Goal: Information Seeking & Learning: Learn about a topic

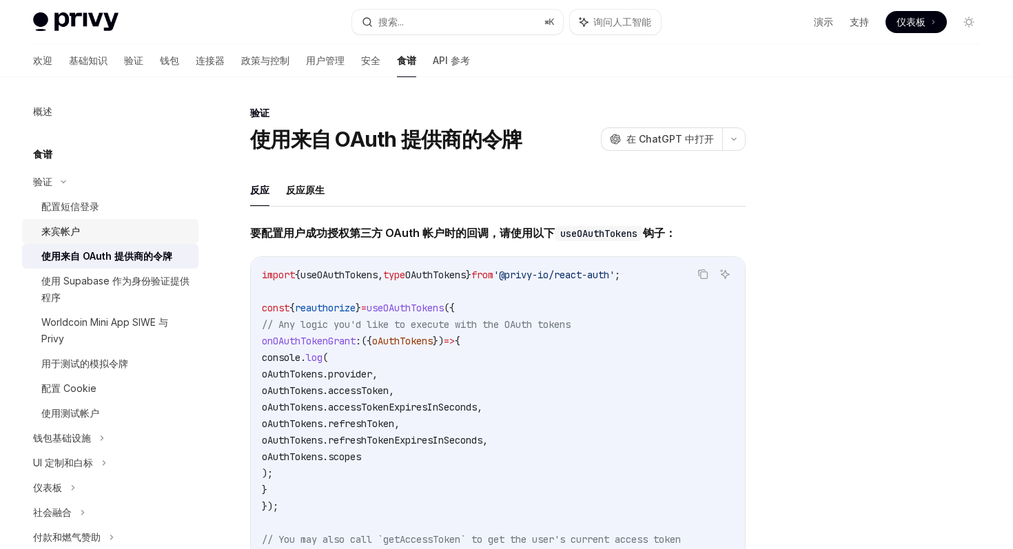
scroll to position [835, 0]
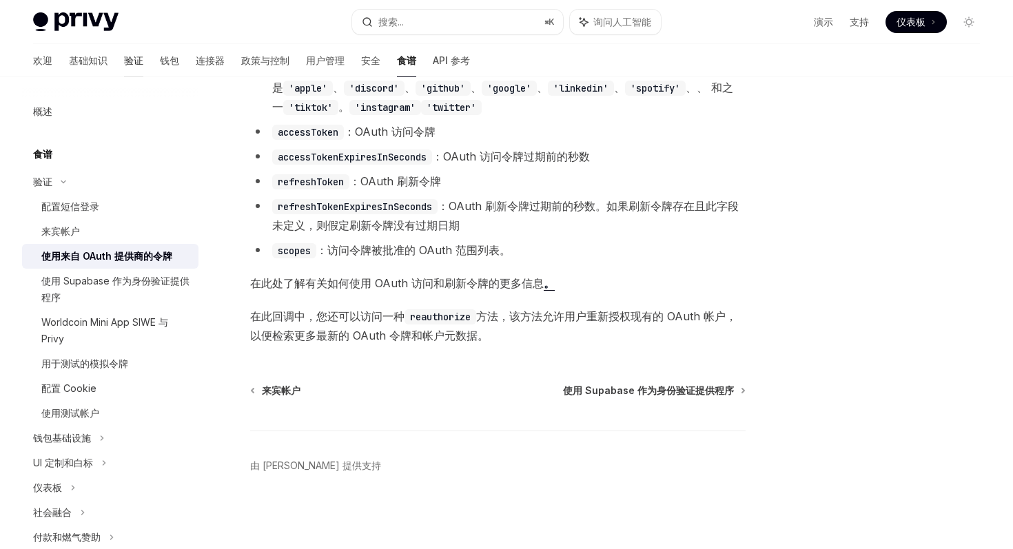
click at [124, 65] on font "验证" at bounding box center [133, 60] width 19 height 12
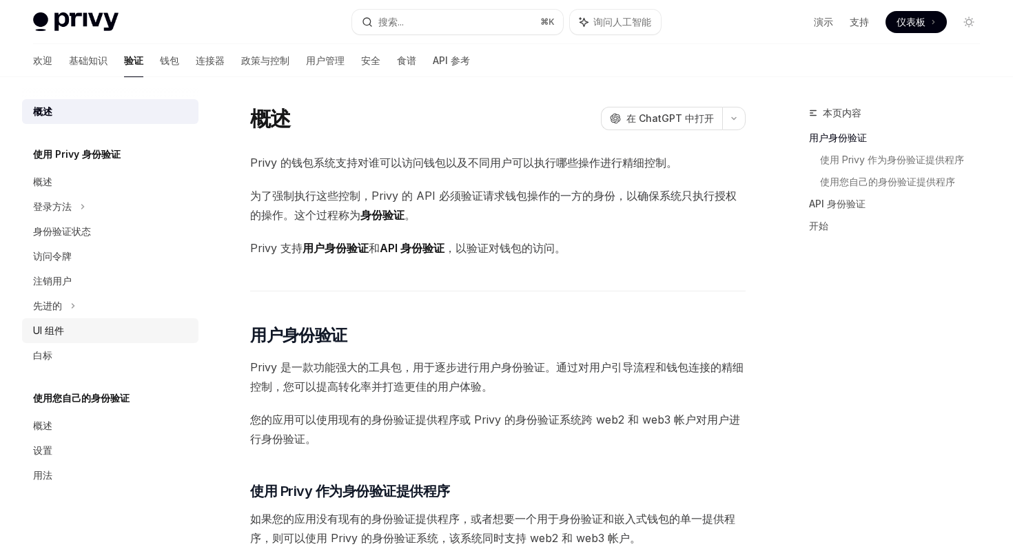
click at [70, 324] on div "UI 组件" at bounding box center [111, 330] width 157 height 17
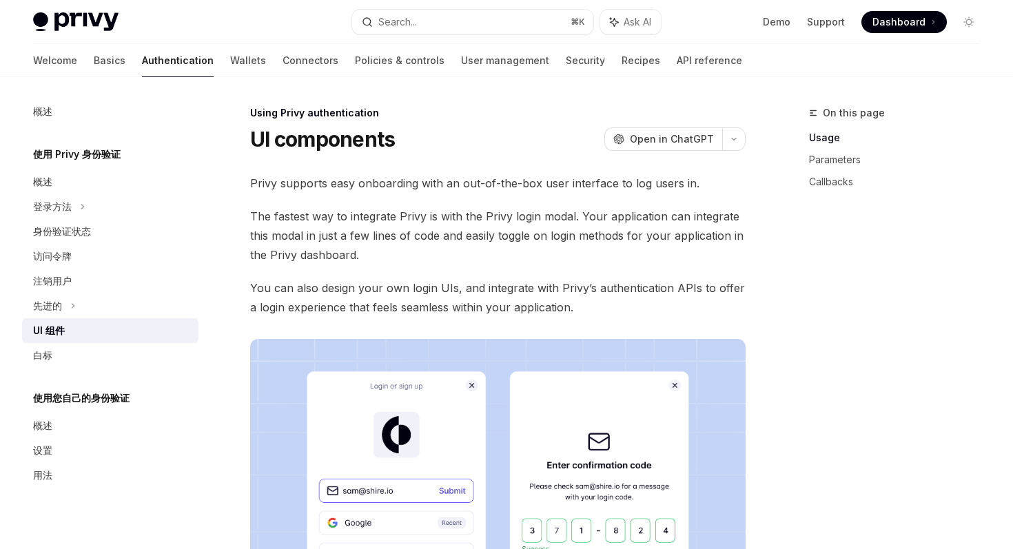
type textarea "*"
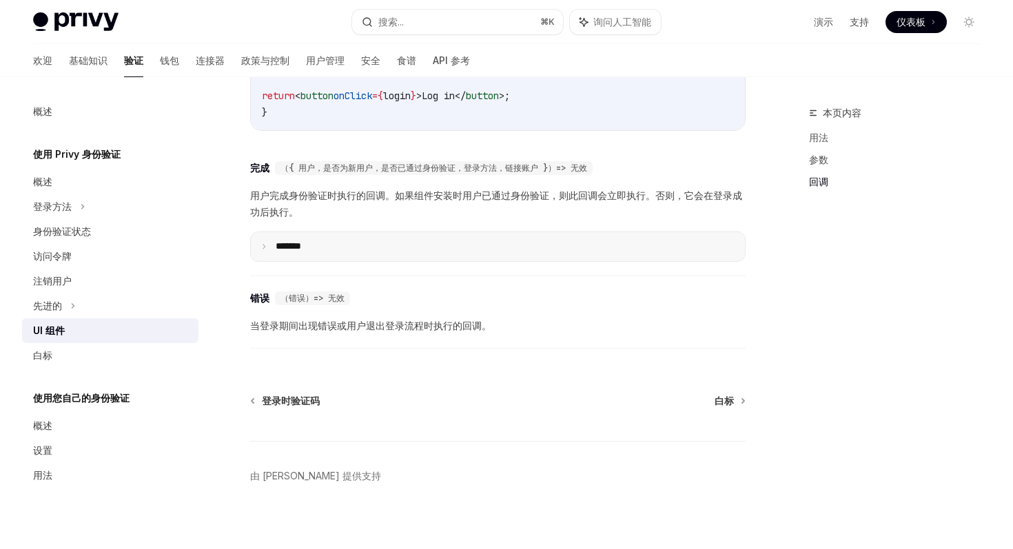
scroll to position [1989, 0]
